Goal: Task Accomplishment & Management: Use online tool/utility

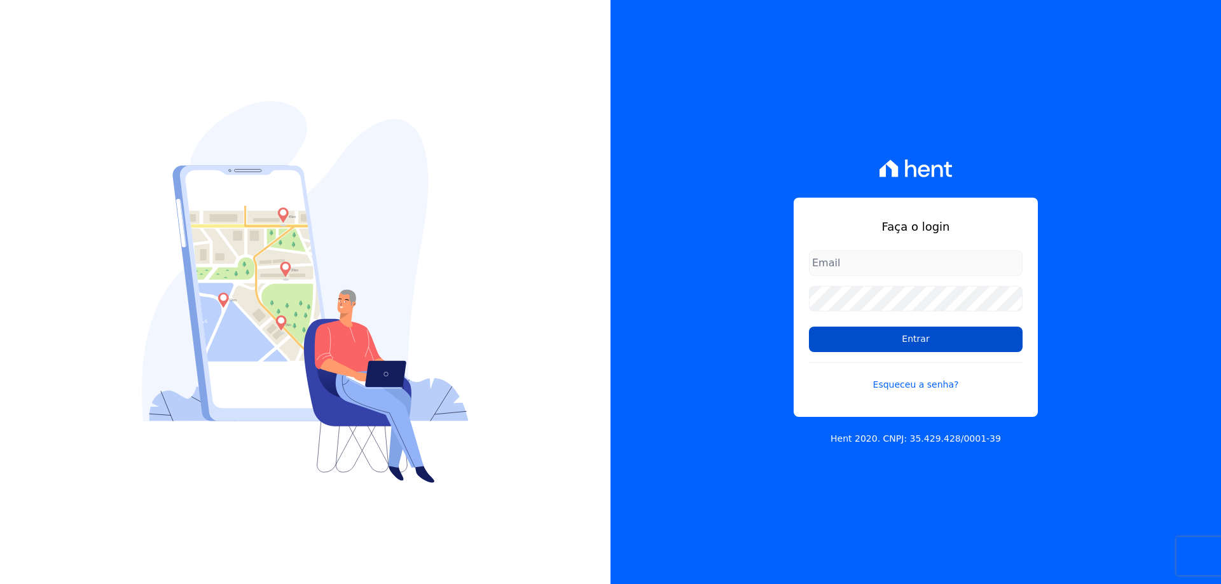
type input "[EMAIL_ADDRESS][DOMAIN_NAME]"
click at [911, 337] on input "Entrar" at bounding box center [916, 339] width 214 height 25
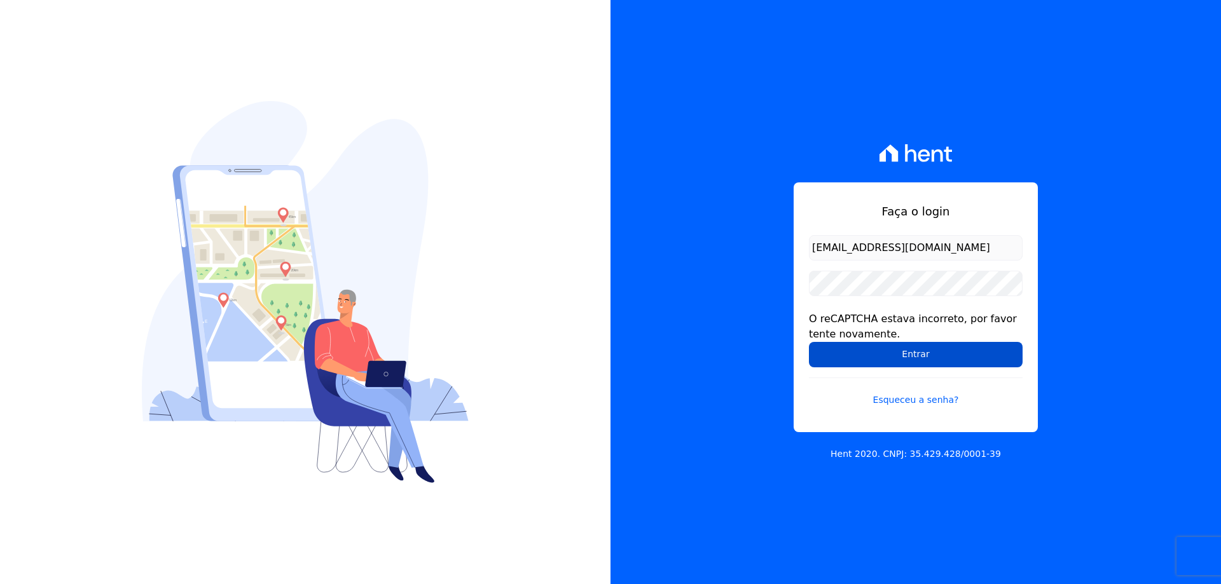
click at [840, 346] on input "Entrar" at bounding box center [916, 354] width 214 height 25
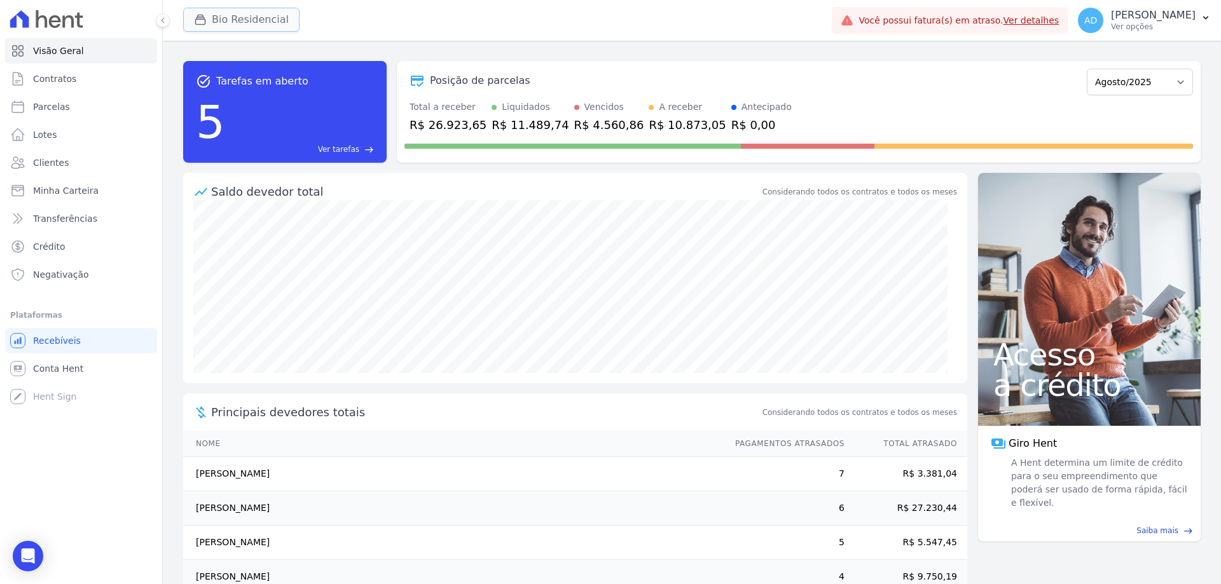
drag, startPoint x: 223, startPoint y: 18, endPoint x: 225, endPoint y: 30, distance: 12.2
click at [223, 20] on button "Bio Residencial" at bounding box center [241, 20] width 116 height 24
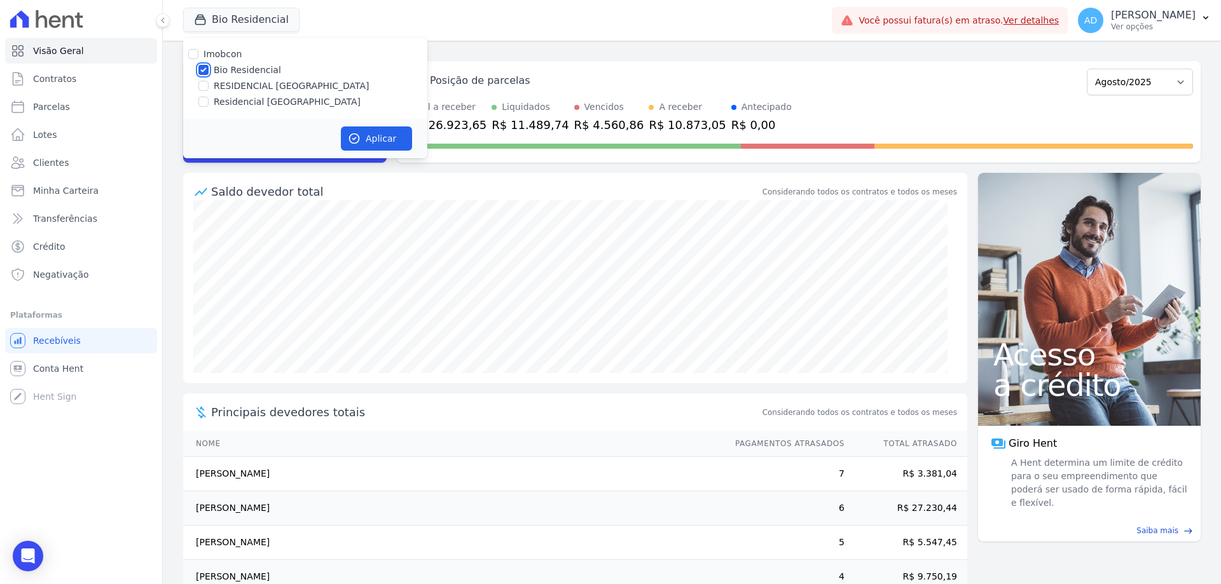
click at [203, 69] on input "Bio Residencial" at bounding box center [203, 70] width 10 height 10
checkbox input "false"
click at [204, 98] on input "Residencial Serra da Canastra" at bounding box center [203, 102] width 10 height 10
checkbox input "true"
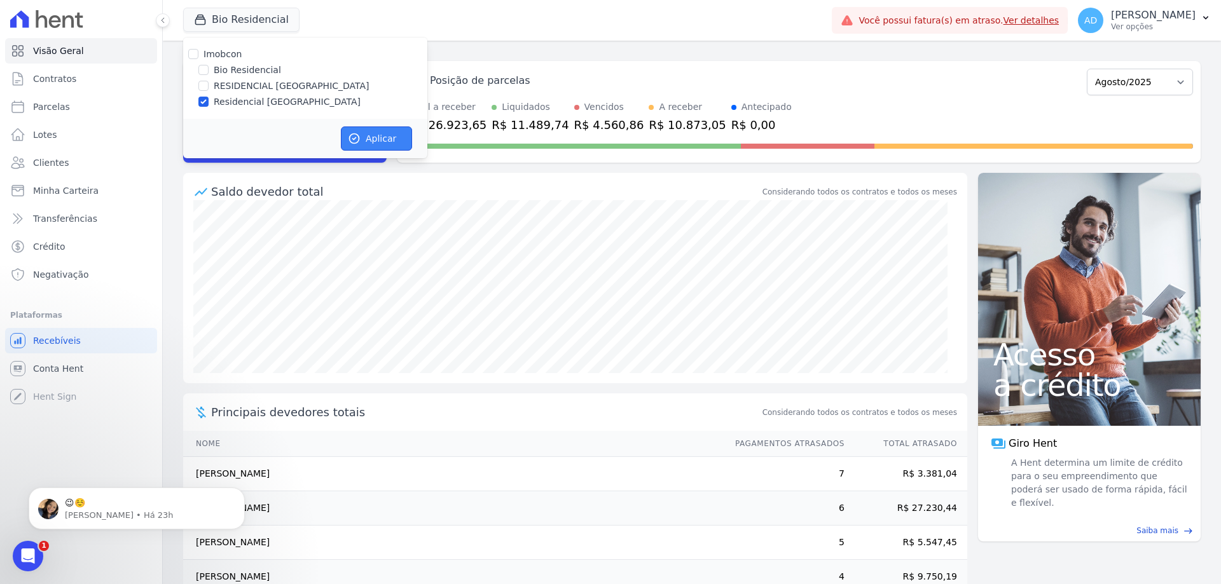
click at [389, 135] on button "Aplicar" at bounding box center [376, 139] width 71 height 24
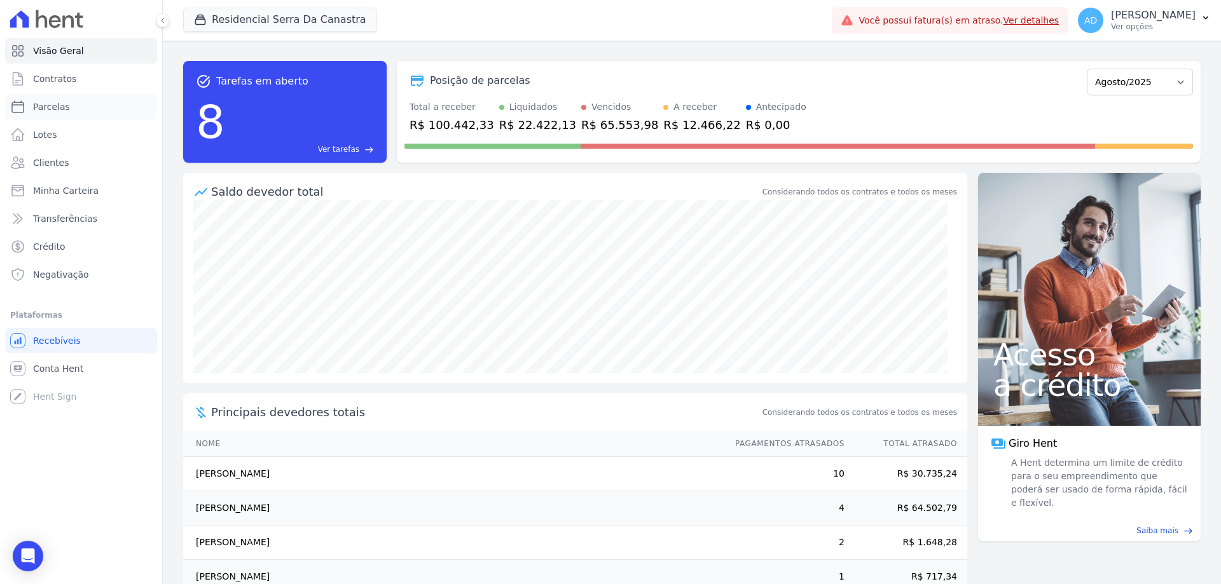
click at [106, 107] on link "Parcelas" at bounding box center [81, 106] width 152 height 25
select select
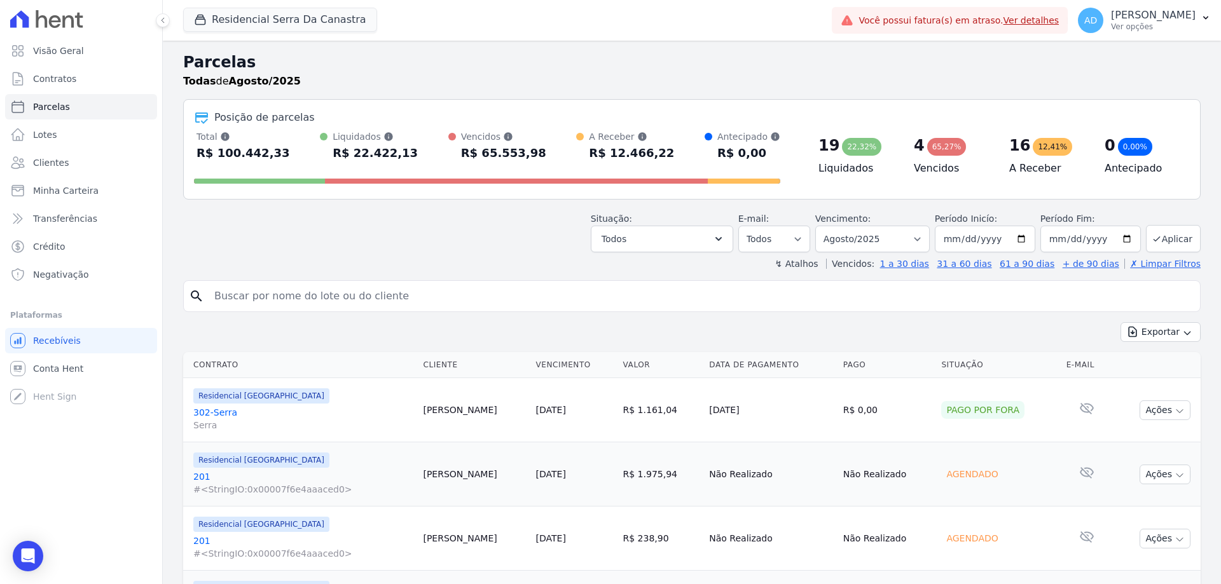
click at [269, 296] on input "search" at bounding box center [701, 296] width 988 height 25
type input "anderson"
select select
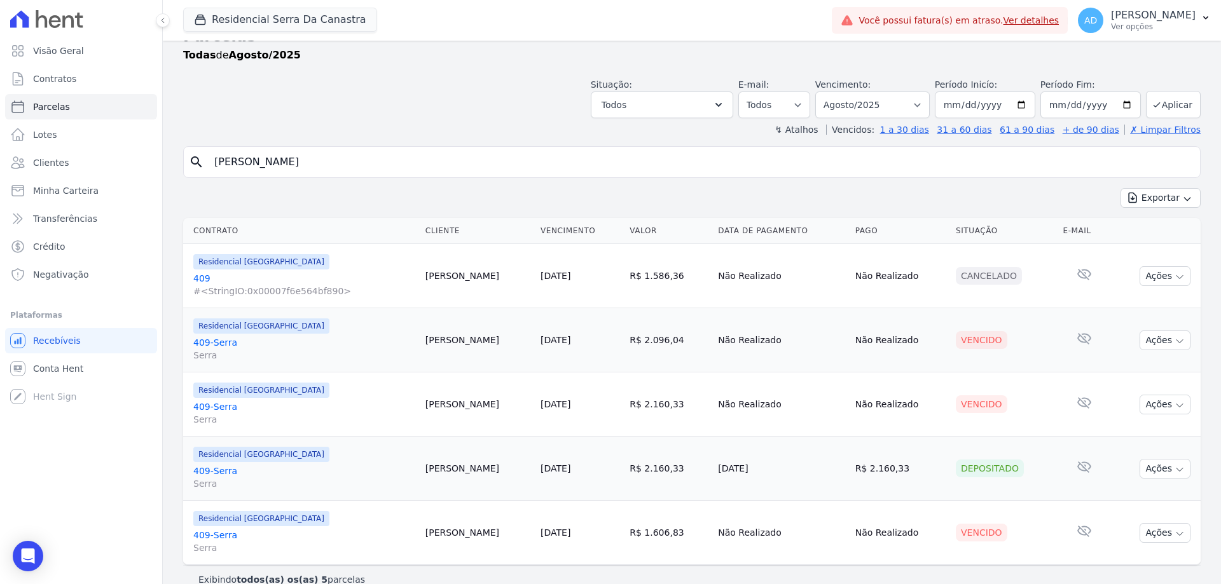
scroll to position [46, 0]
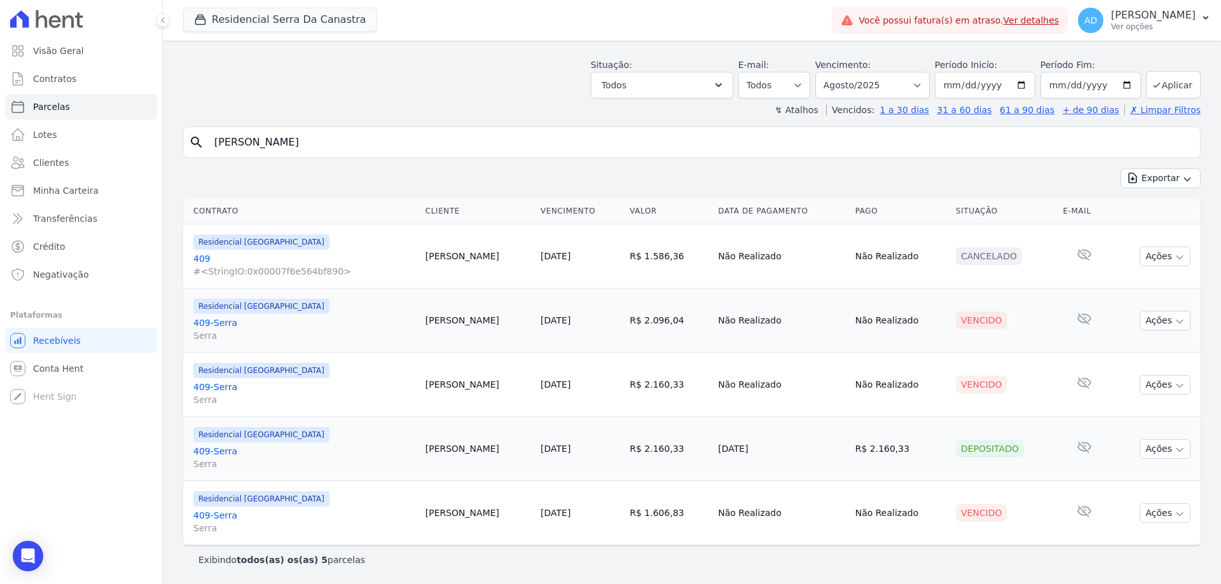
click at [534, 161] on div "search anderson Exportar Exportar PDF Exportar CSV Contrato Cliente Vencimento …" at bounding box center [691, 351] width 1017 height 448
